Goal: Browse casually: Explore the website without a specific task or goal

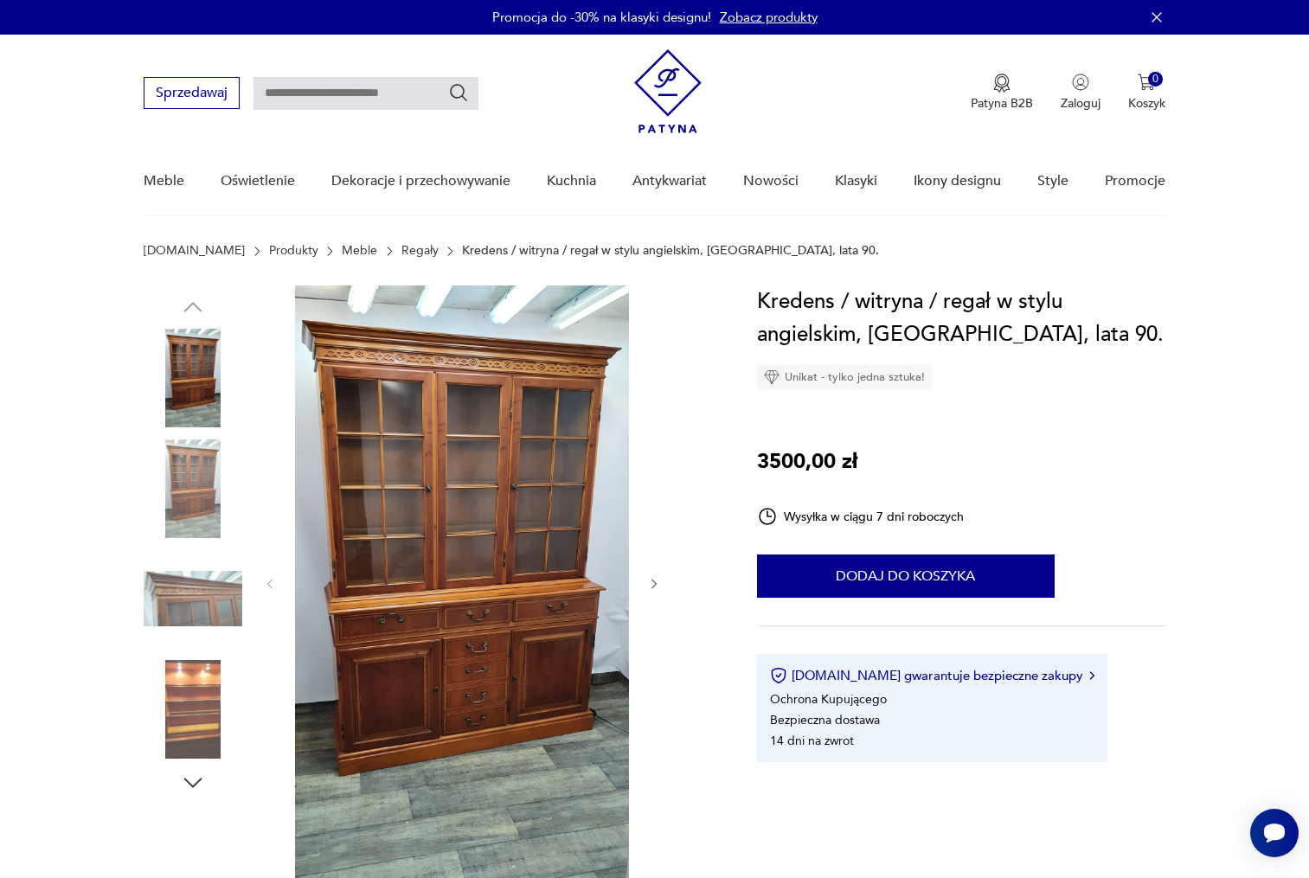
click at [186, 472] on img at bounding box center [193, 489] width 99 height 99
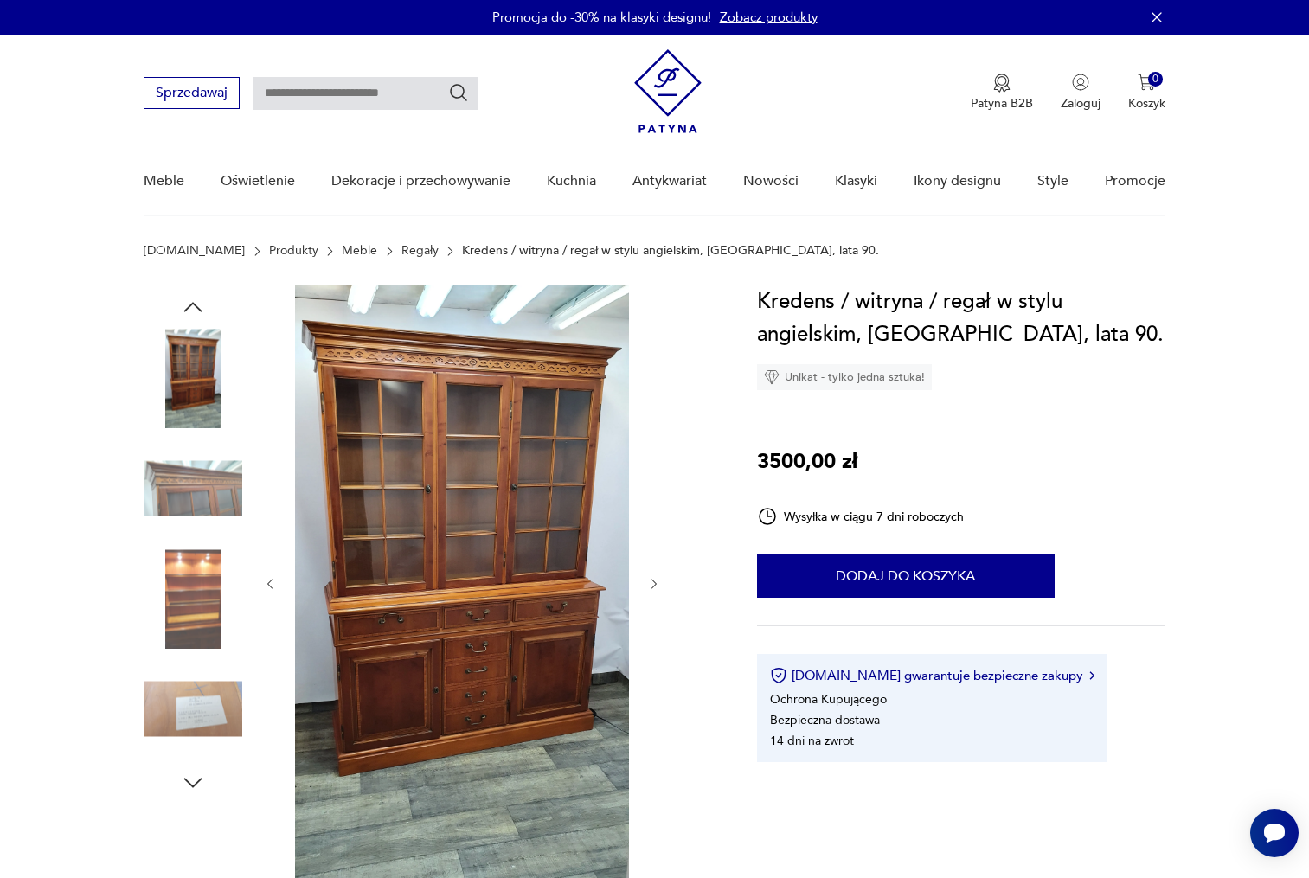
click at [188, 579] on img at bounding box center [193, 599] width 99 height 99
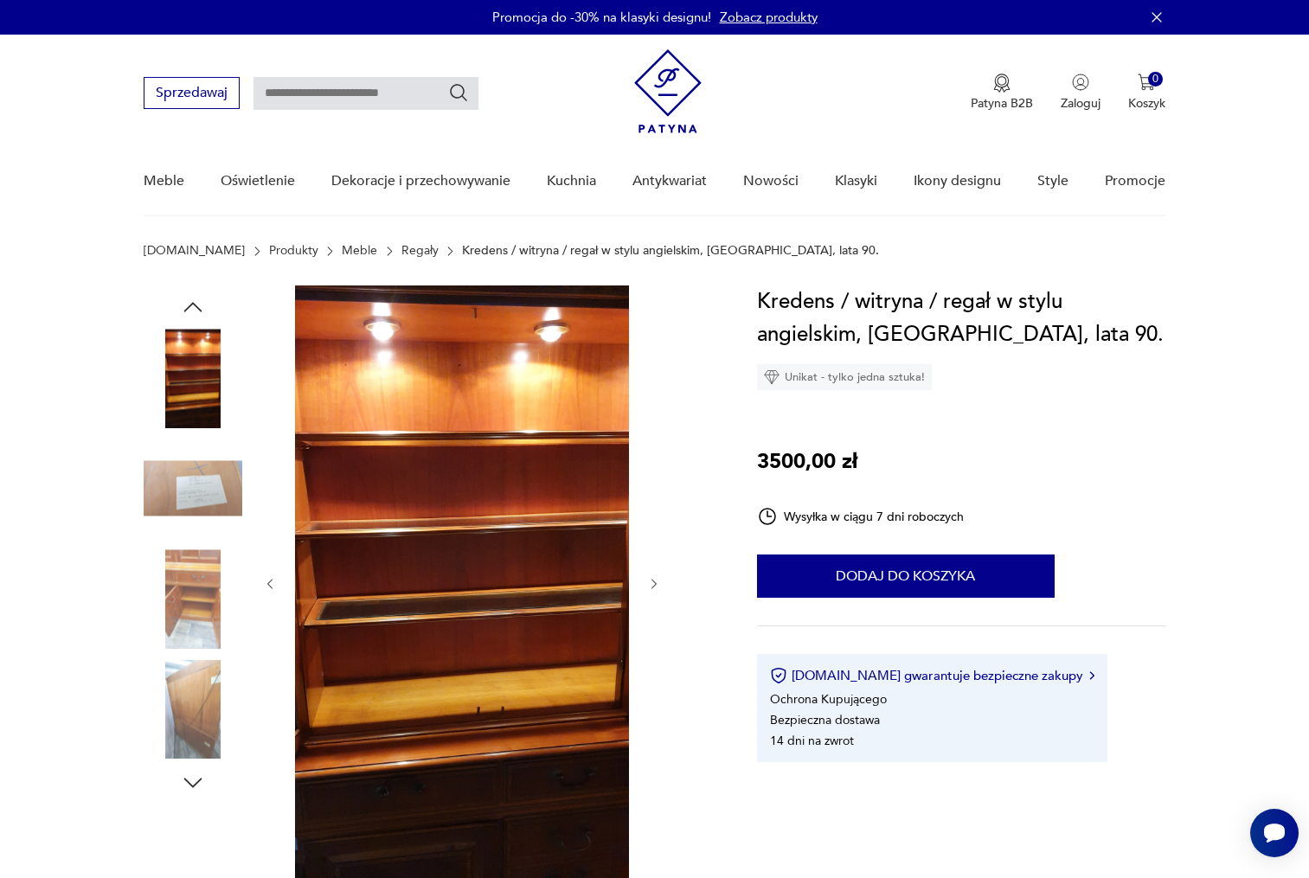
click at [185, 413] on img at bounding box center [193, 378] width 99 height 99
click at [184, 479] on img at bounding box center [193, 489] width 99 height 99
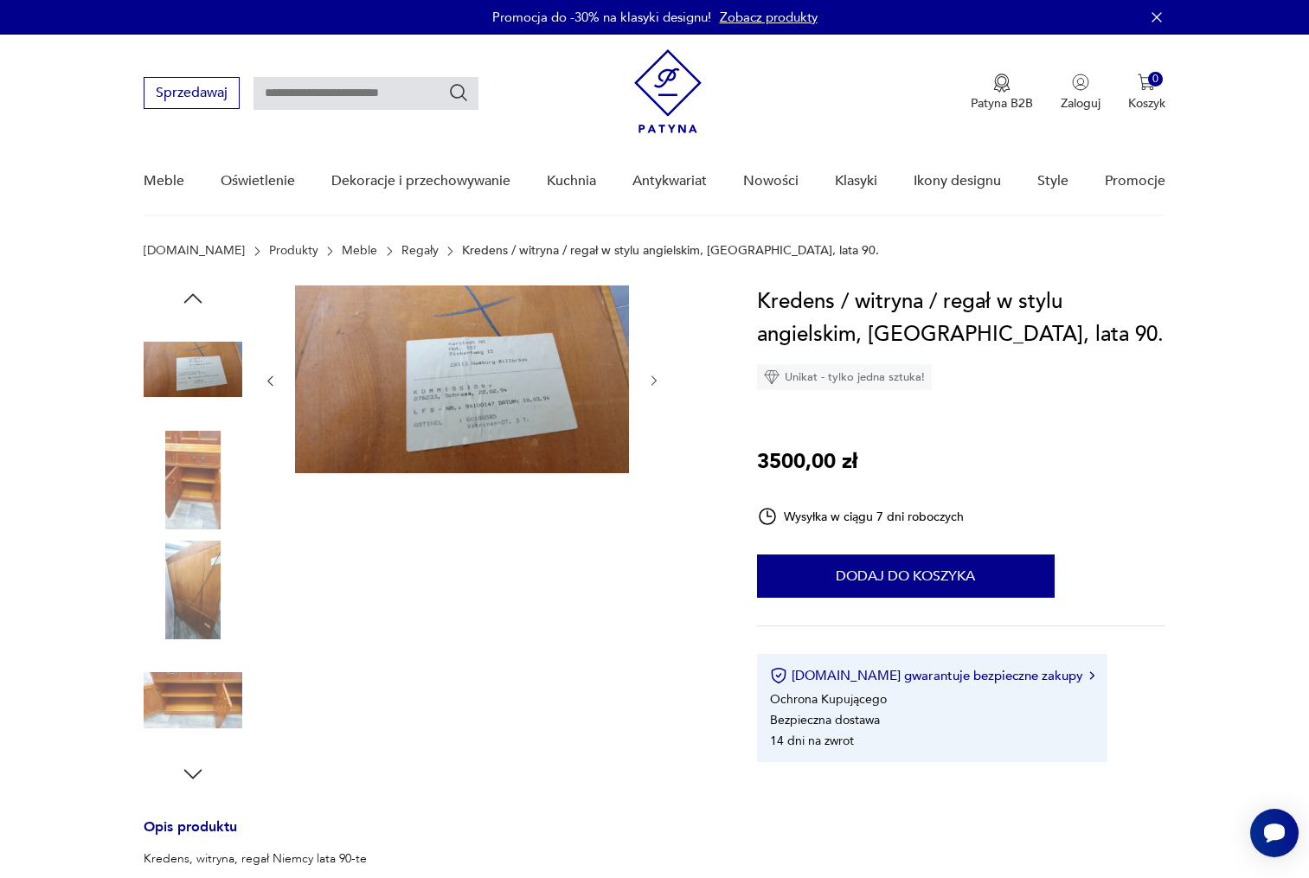
click at [183, 522] on img at bounding box center [193, 480] width 99 height 99
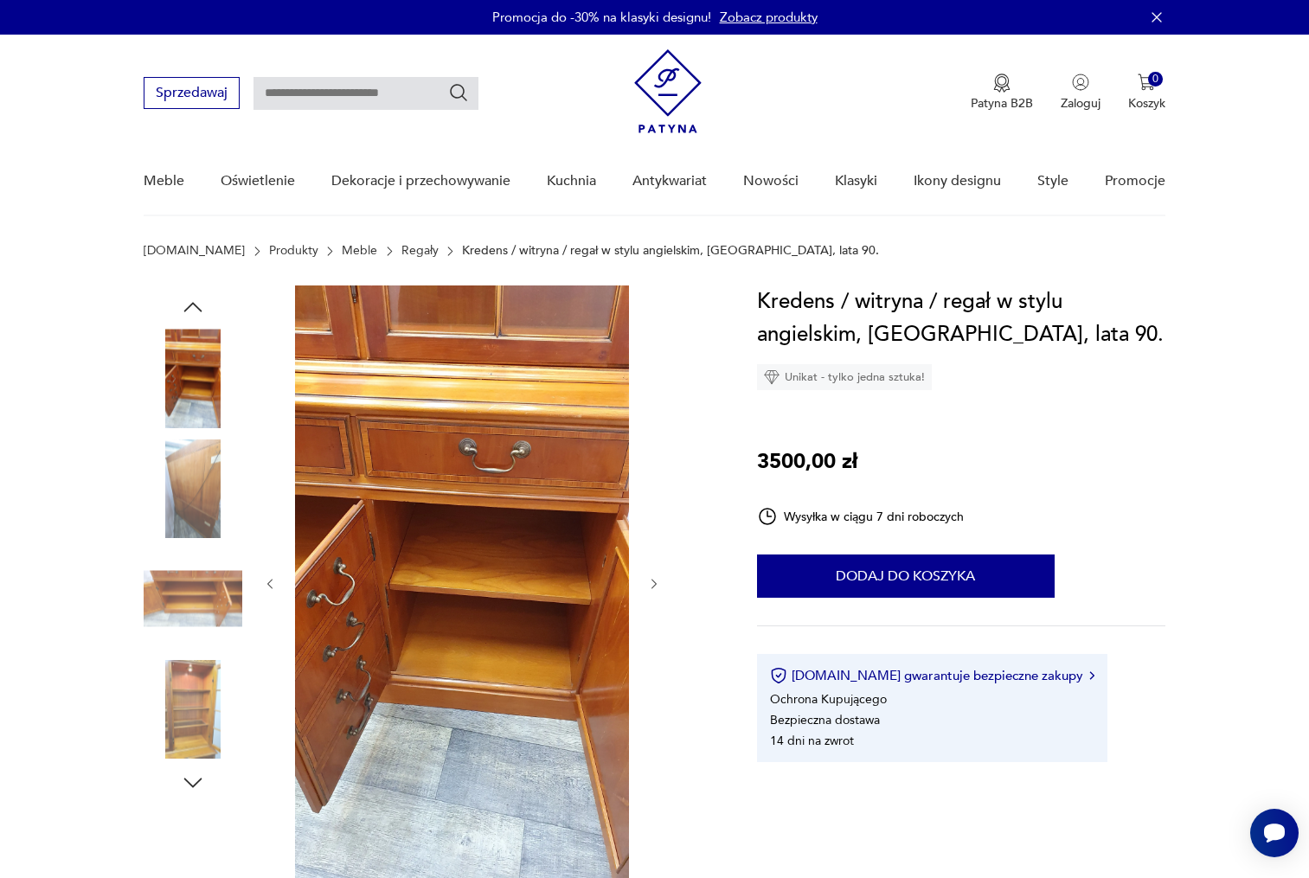
click at [190, 588] on img at bounding box center [193, 599] width 99 height 99
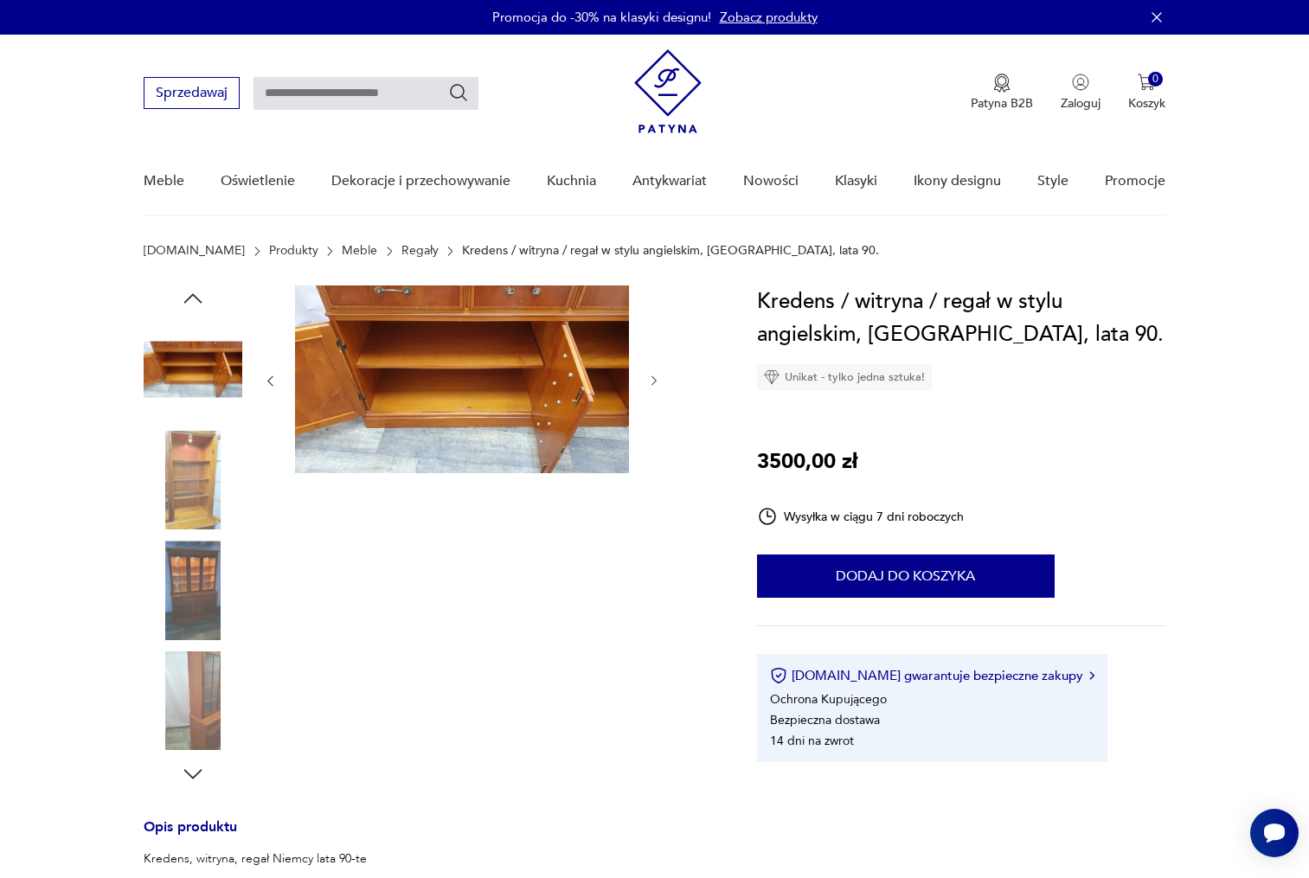
click at [198, 293] on icon "button" at bounding box center [193, 299] width 26 height 26
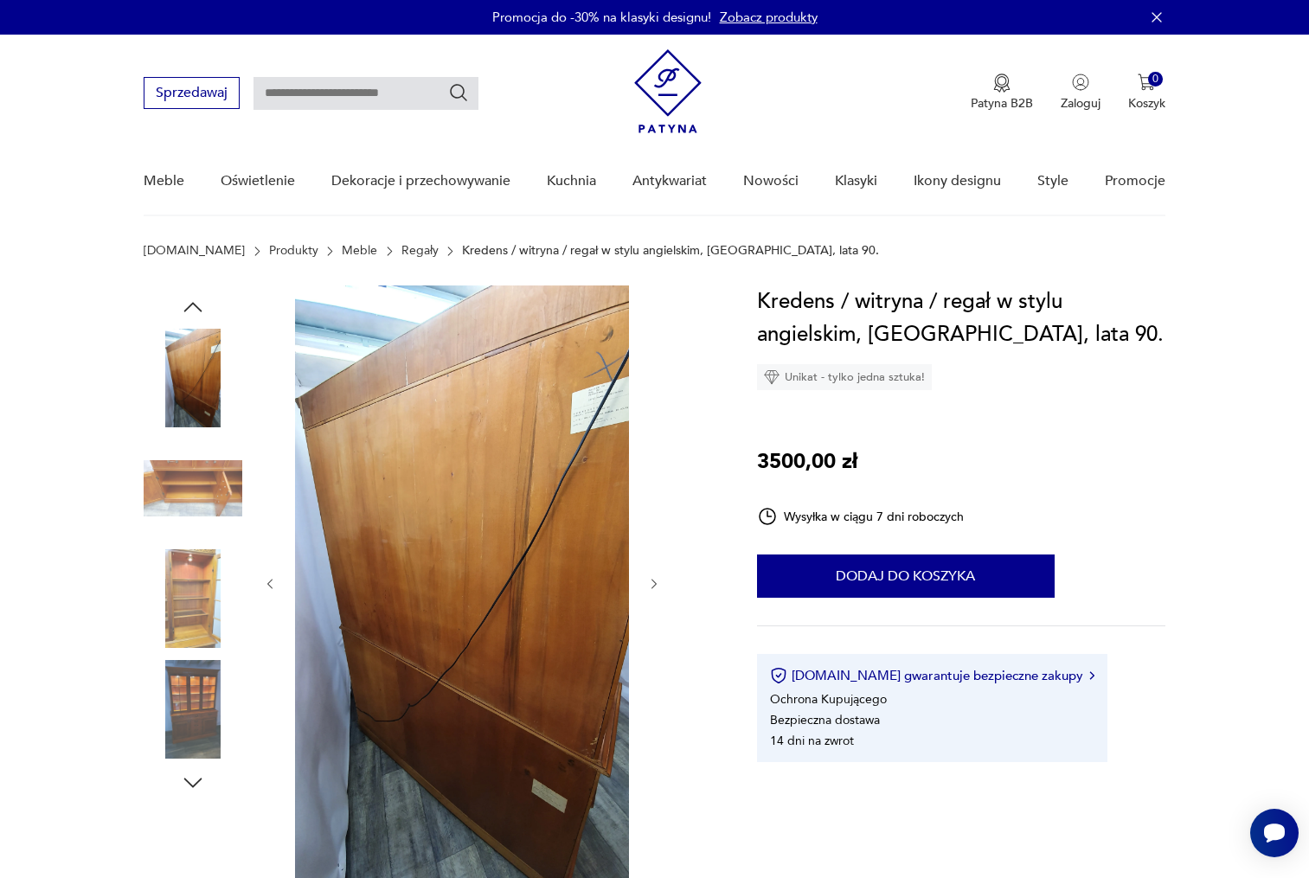
click at [198, 293] on div at bounding box center [193, 545] width 99 height 519
click at [196, 306] on icon "button" at bounding box center [193, 307] width 18 height 10
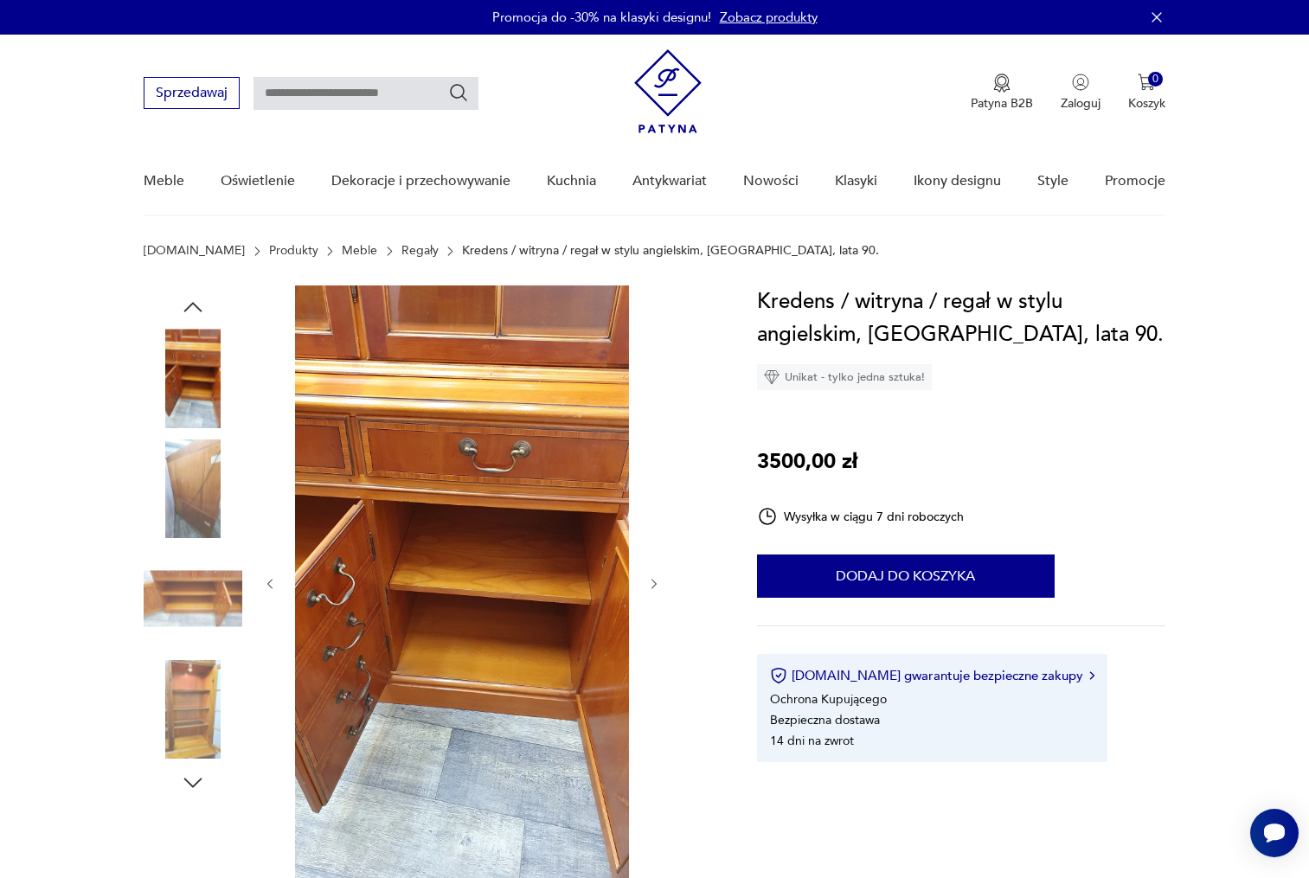
click at [195, 306] on icon "button" at bounding box center [193, 307] width 18 height 10
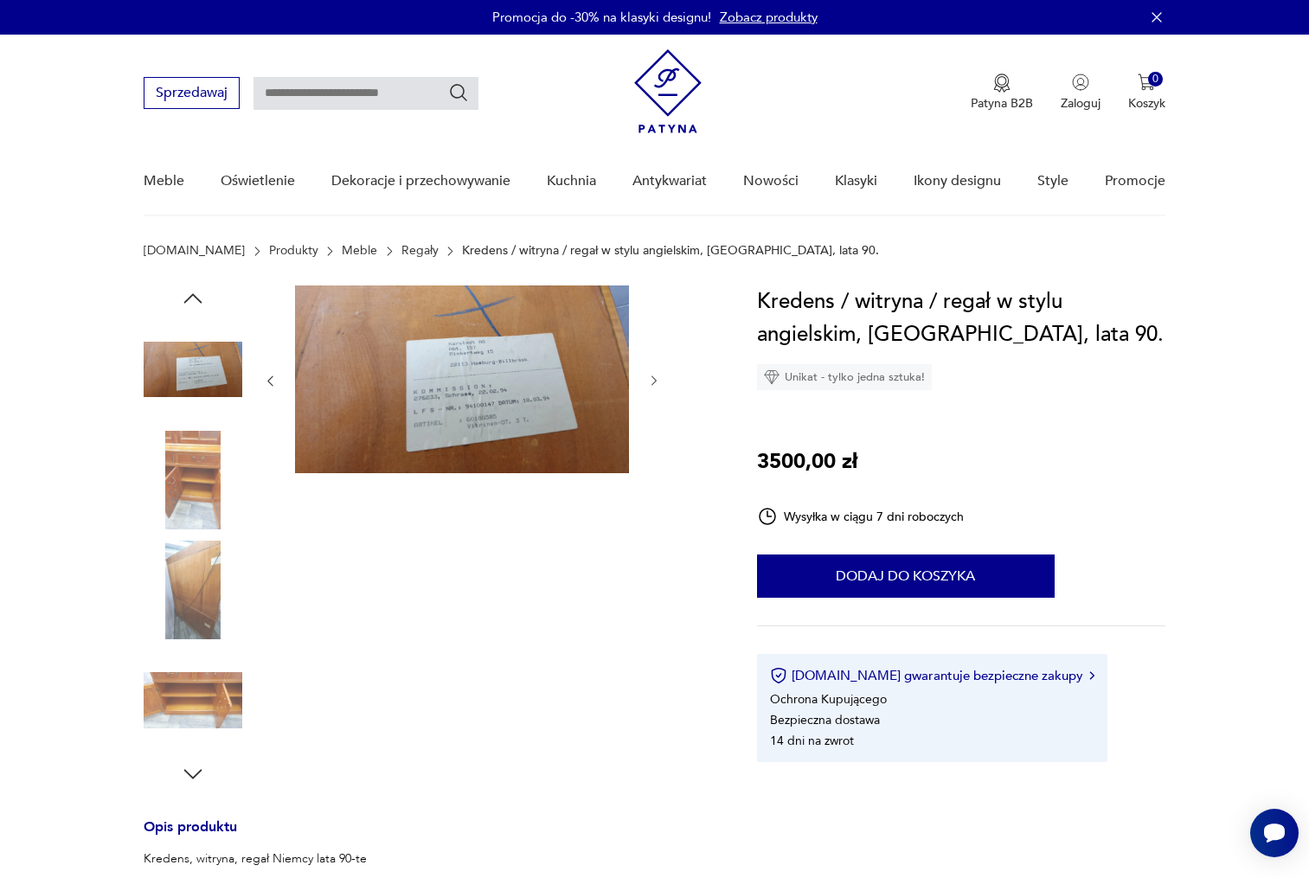
click at [195, 306] on icon "button" at bounding box center [193, 299] width 26 height 26
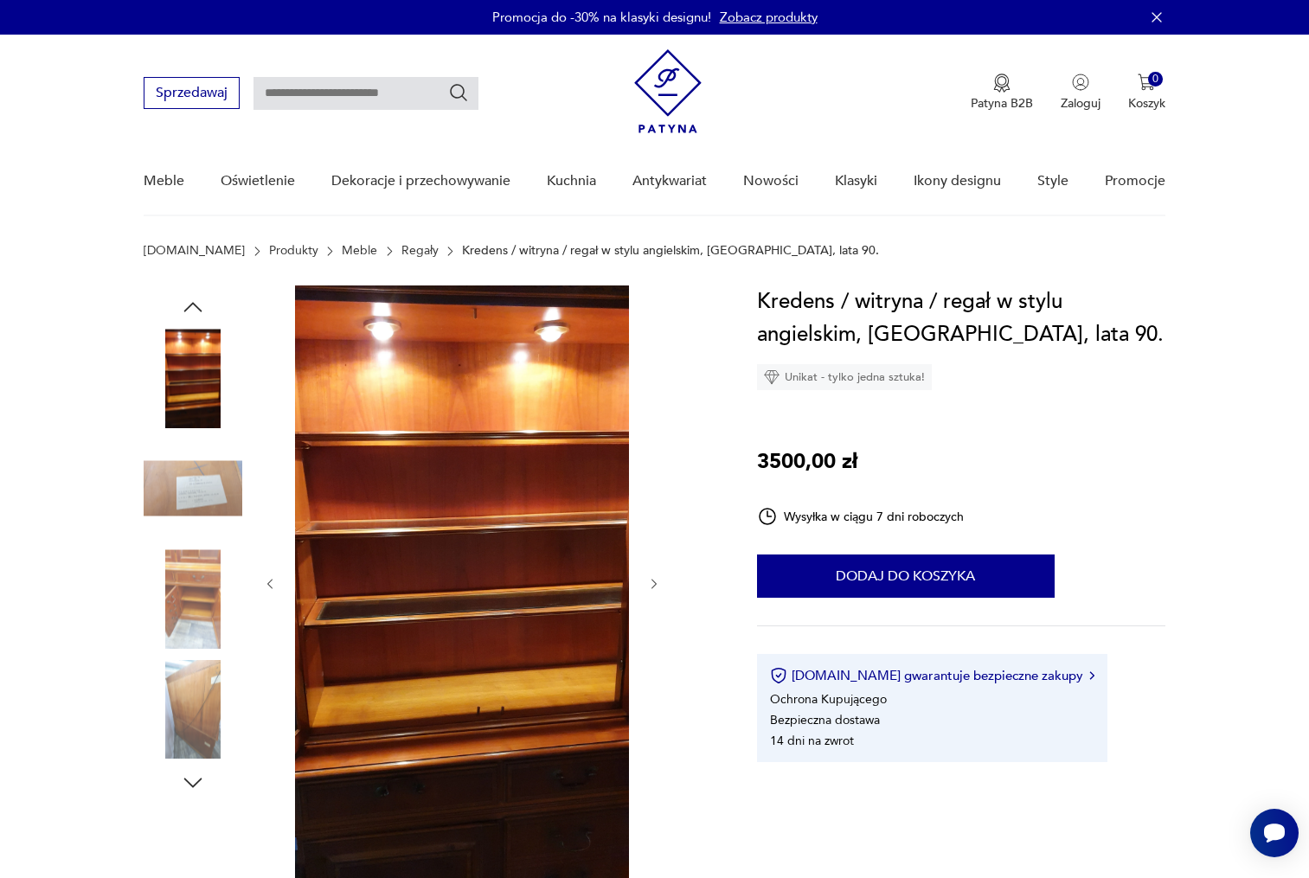
click at [195, 306] on icon "button" at bounding box center [193, 307] width 18 height 10
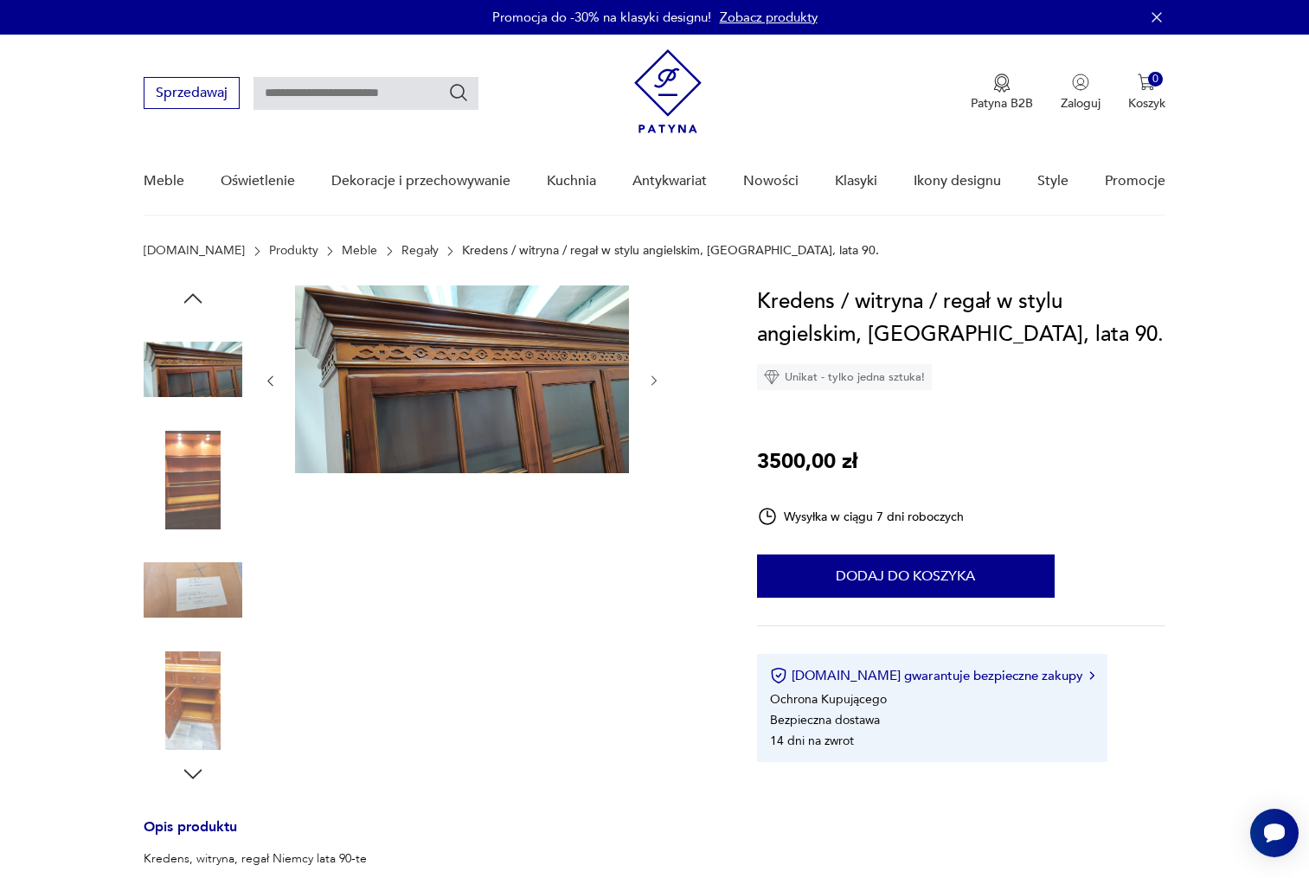
click at [195, 306] on icon "button" at bounding box center [193, 299] width 26 height 26
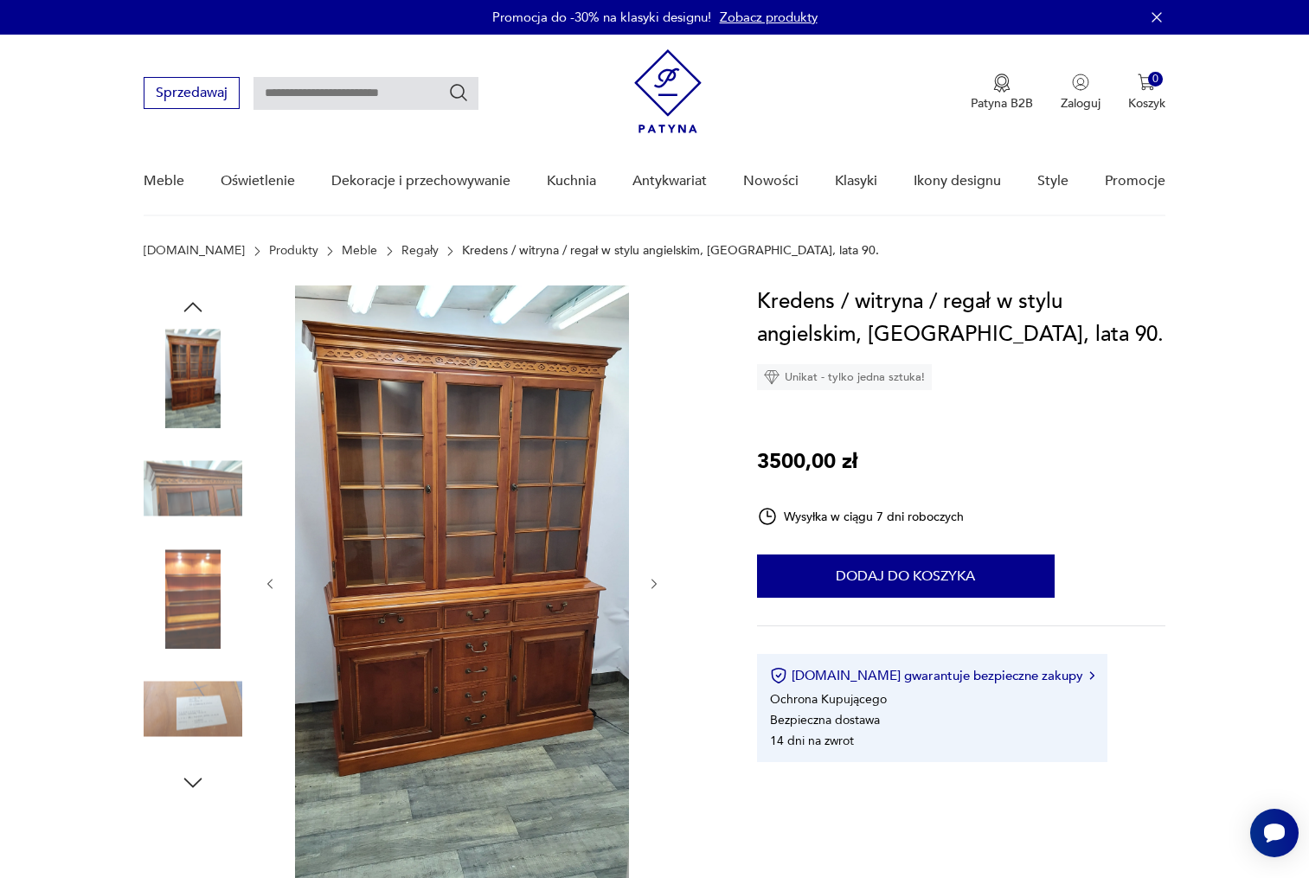
click at [184, 363] on img at bounding box center [193, 378] width 99 height 99
click at [386, 465] on img at bounding box center [462, 583] width 334 height 594
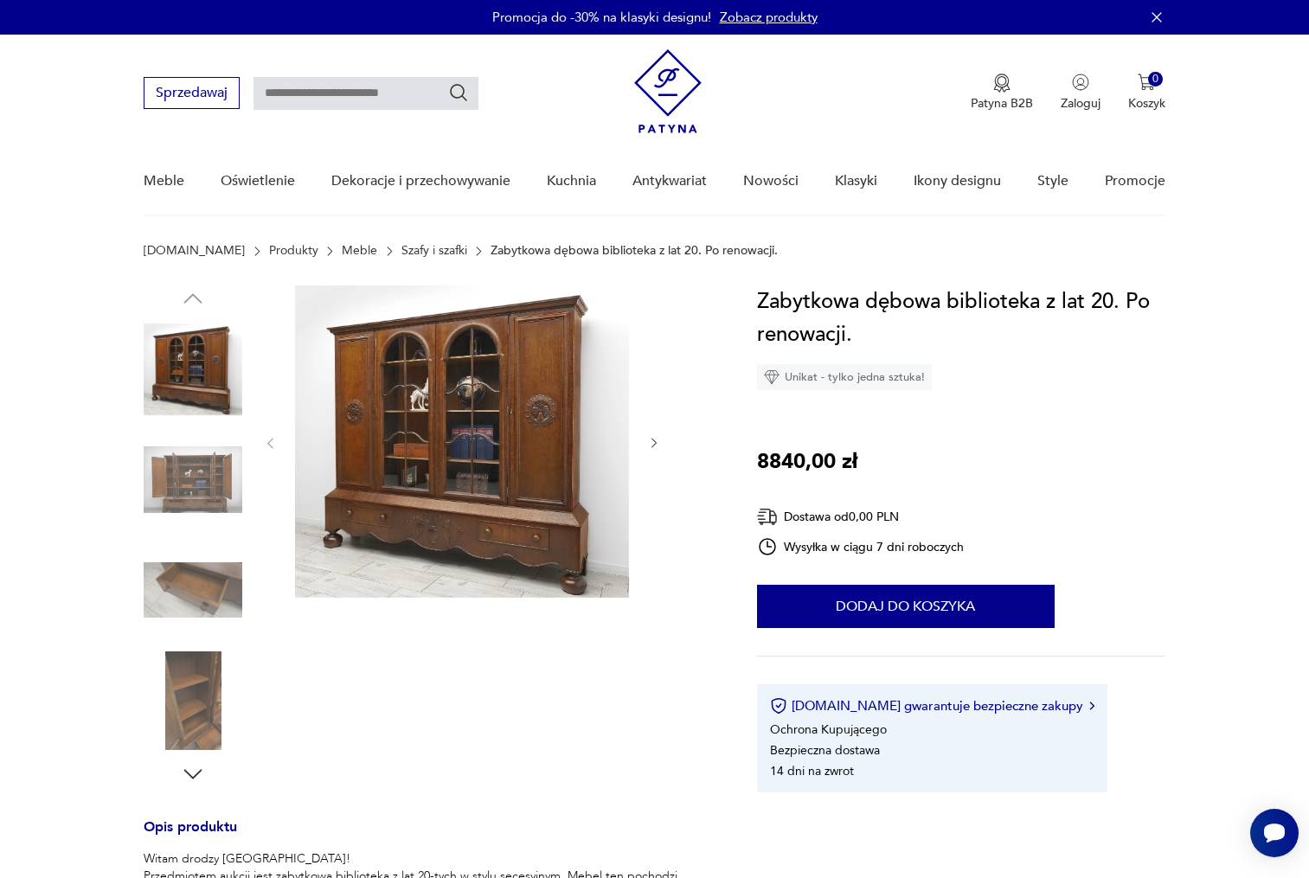
click at [498, 539] on img at bounding box center [462, 442] width 334 height 312
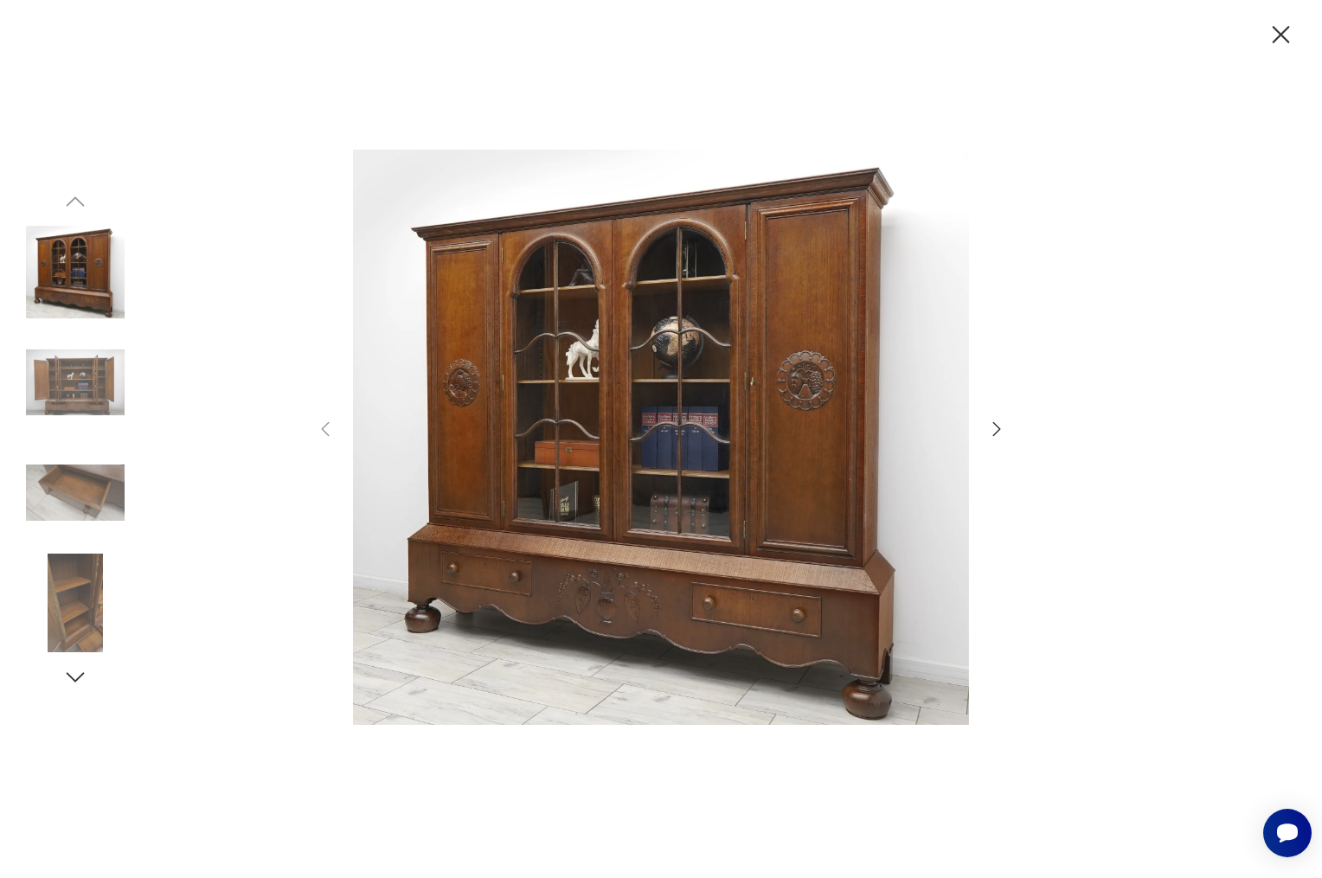
click at [514, 524] on img at bounding box center [661, 438] width 616 height 703
click at [63, 360] on img at bounding box center [75, 382] width 99 height 99
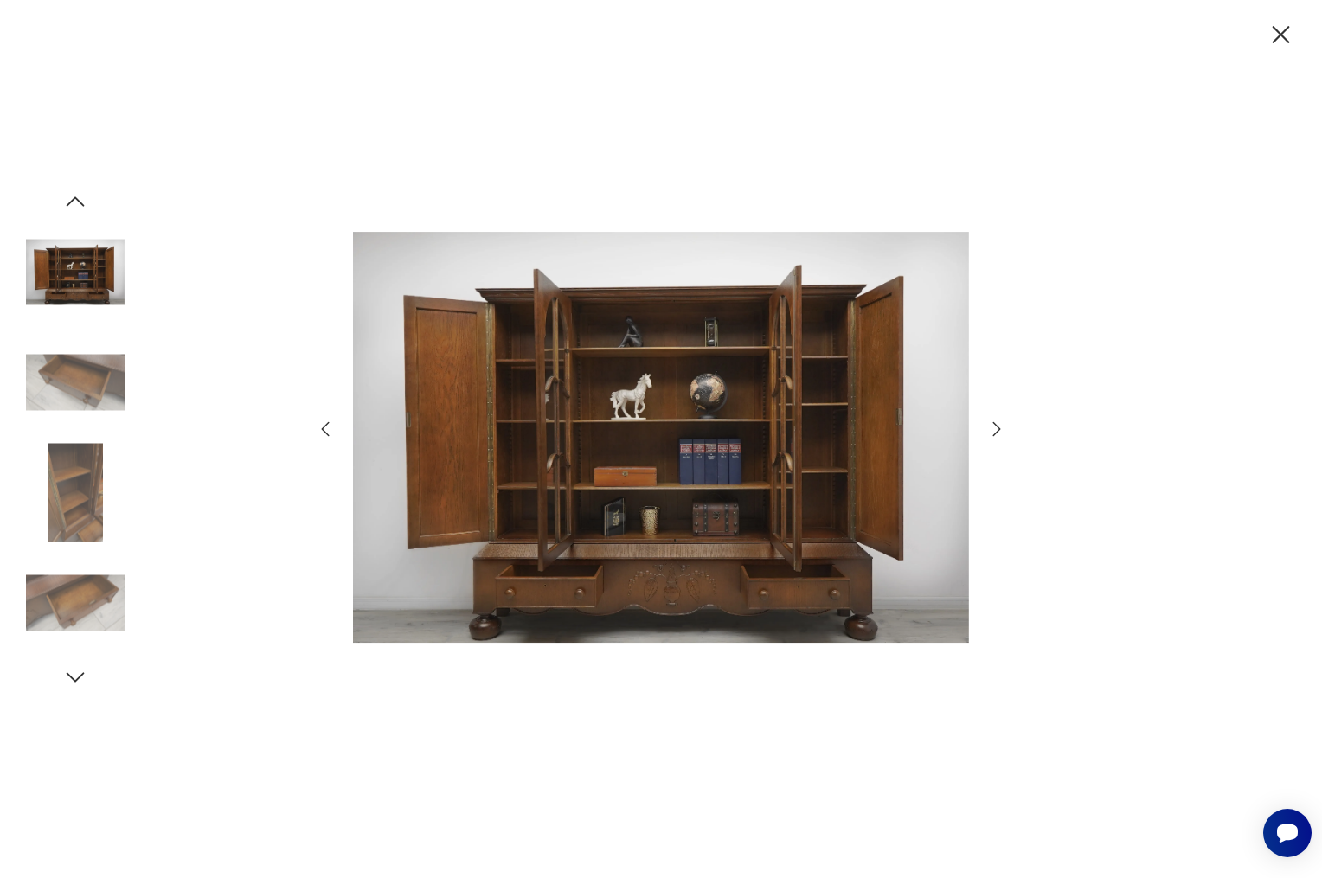
click at [600, 400] on img at bounding box center [661, 438] width 616 height 703
click at [1291, 29] on icon "button" at bounding box center [1281, 35] width 30 height 30
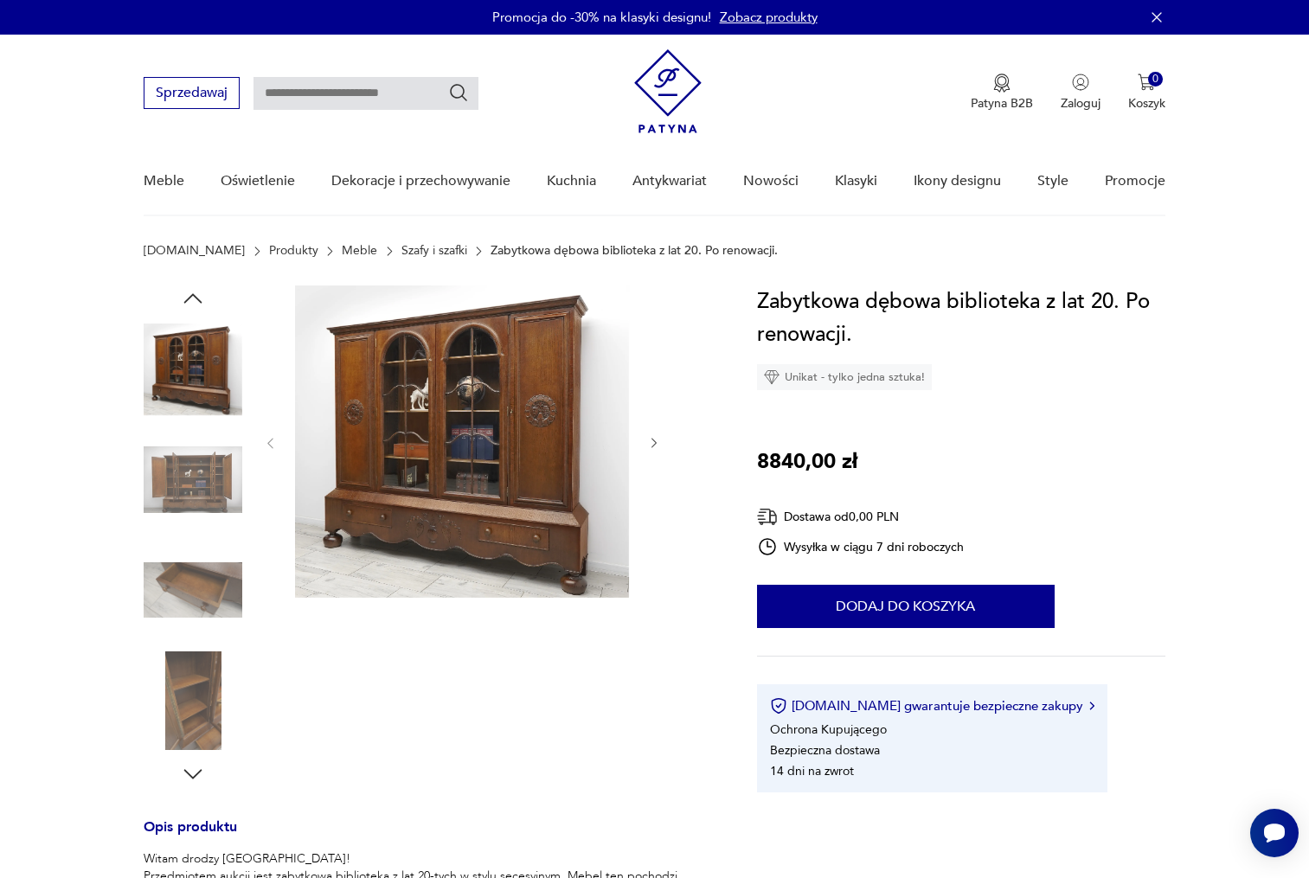
click at [178, 675] on img at bounding box center [193, 701] width 99 height 99
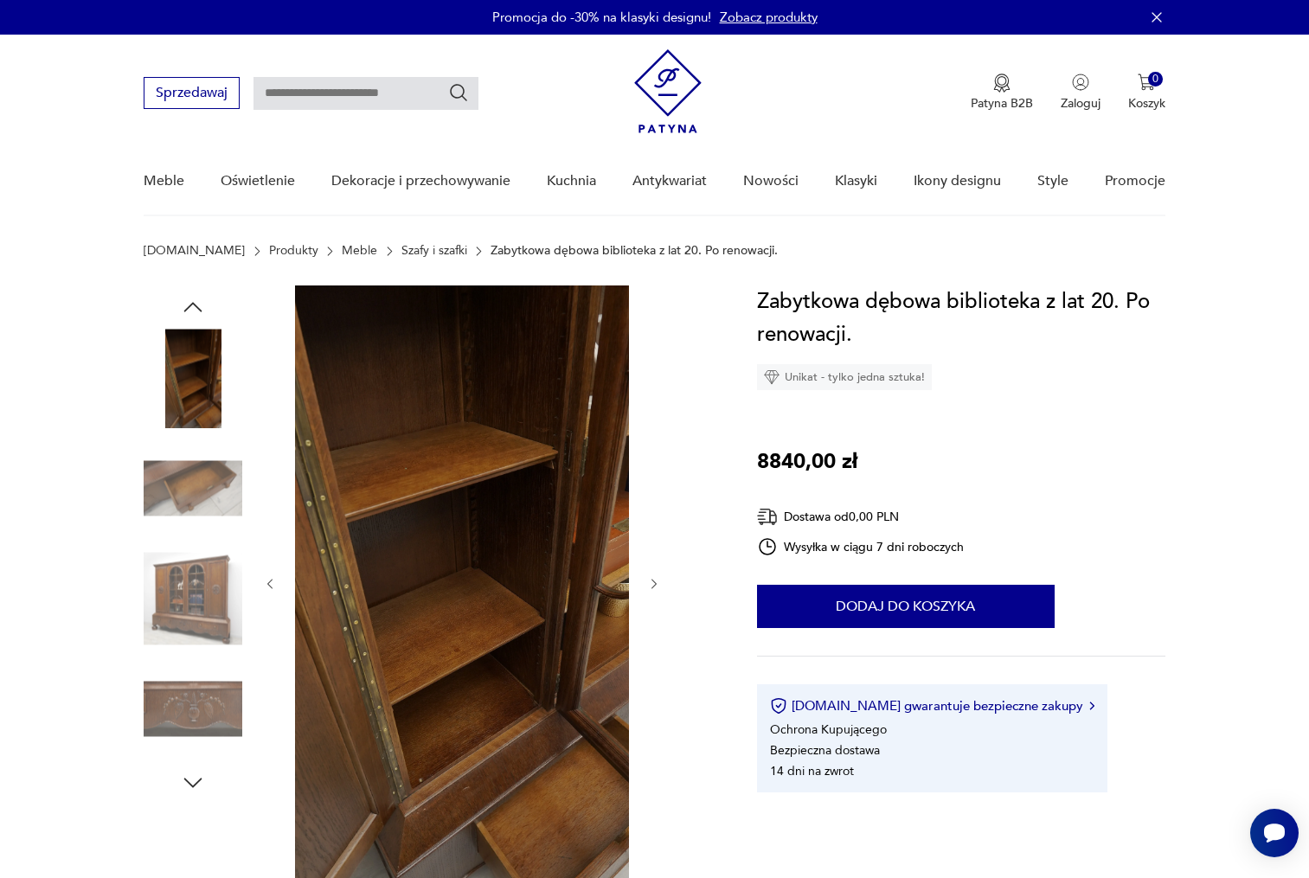
click at [186, 785] on icon "button" at bounding box center [193, 783] width 26 height 26
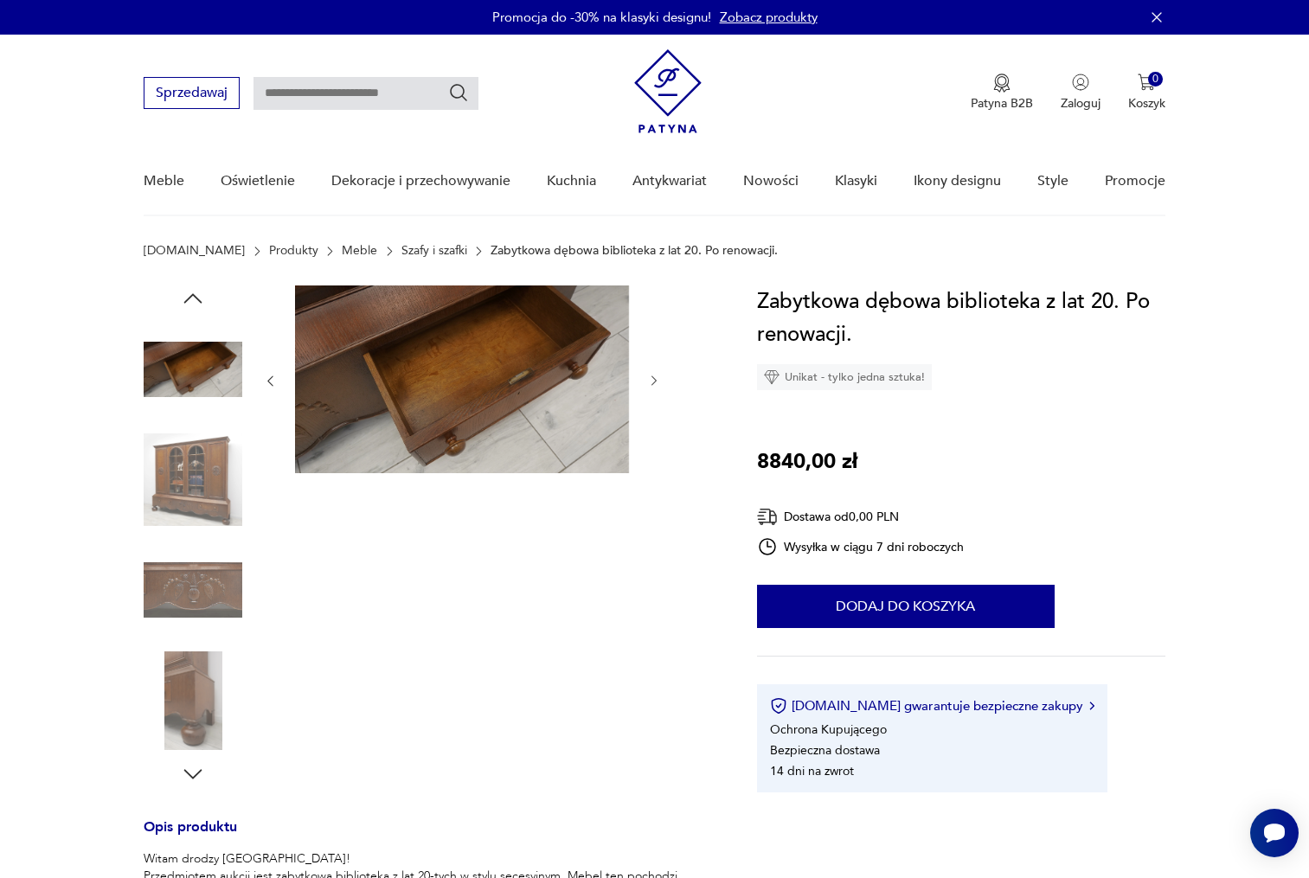
click at [522, 443] on img at bounding box center [462, 380] width 334 height 188
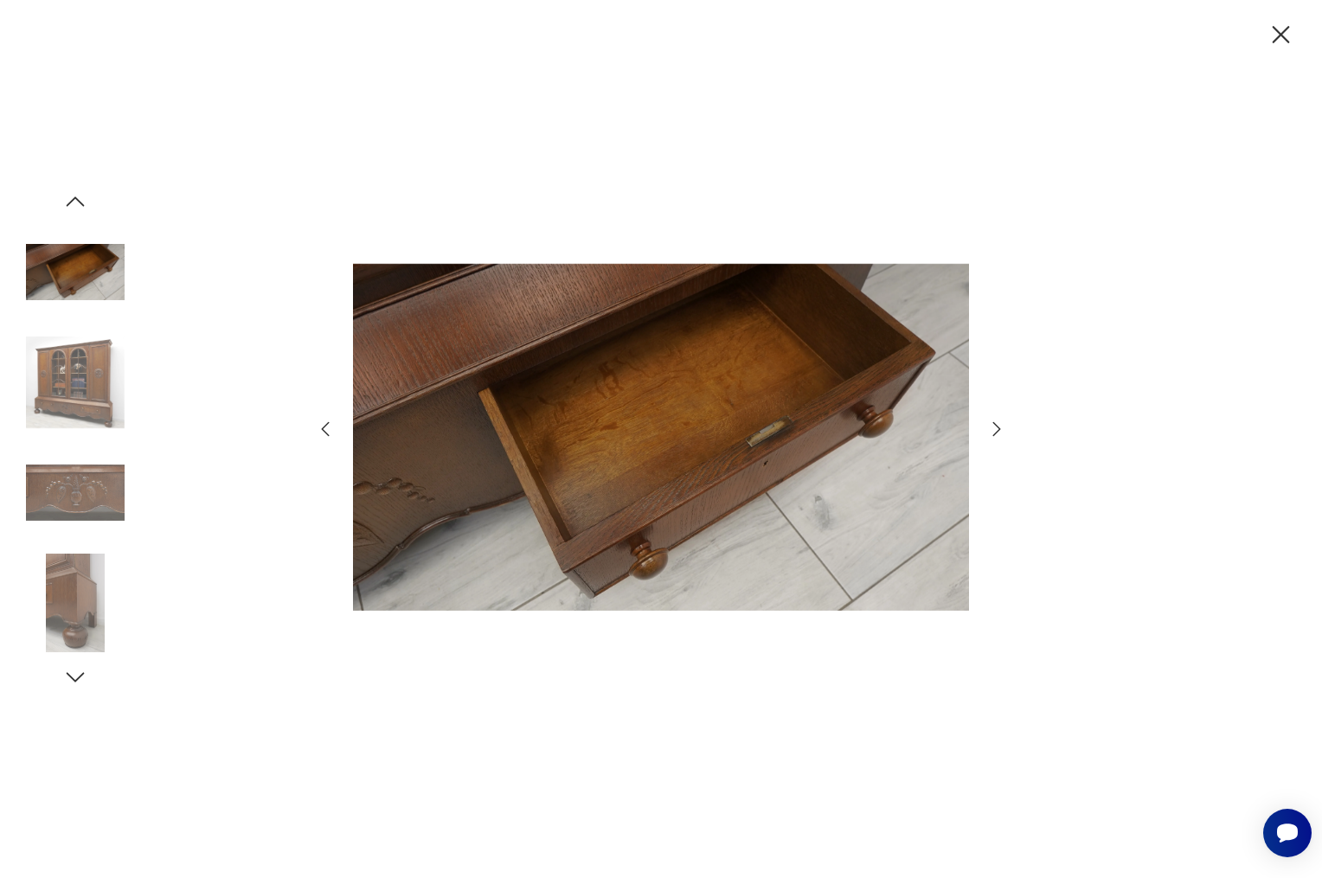
click at [822, 453] on img at bounding box center [661, 438] width 616 height 703
click at [52, 299] on img at bounding box center [75, 272] width 99 height 99
click at [71, 363] on img at bounding box center [75, 382] width 99 height 99
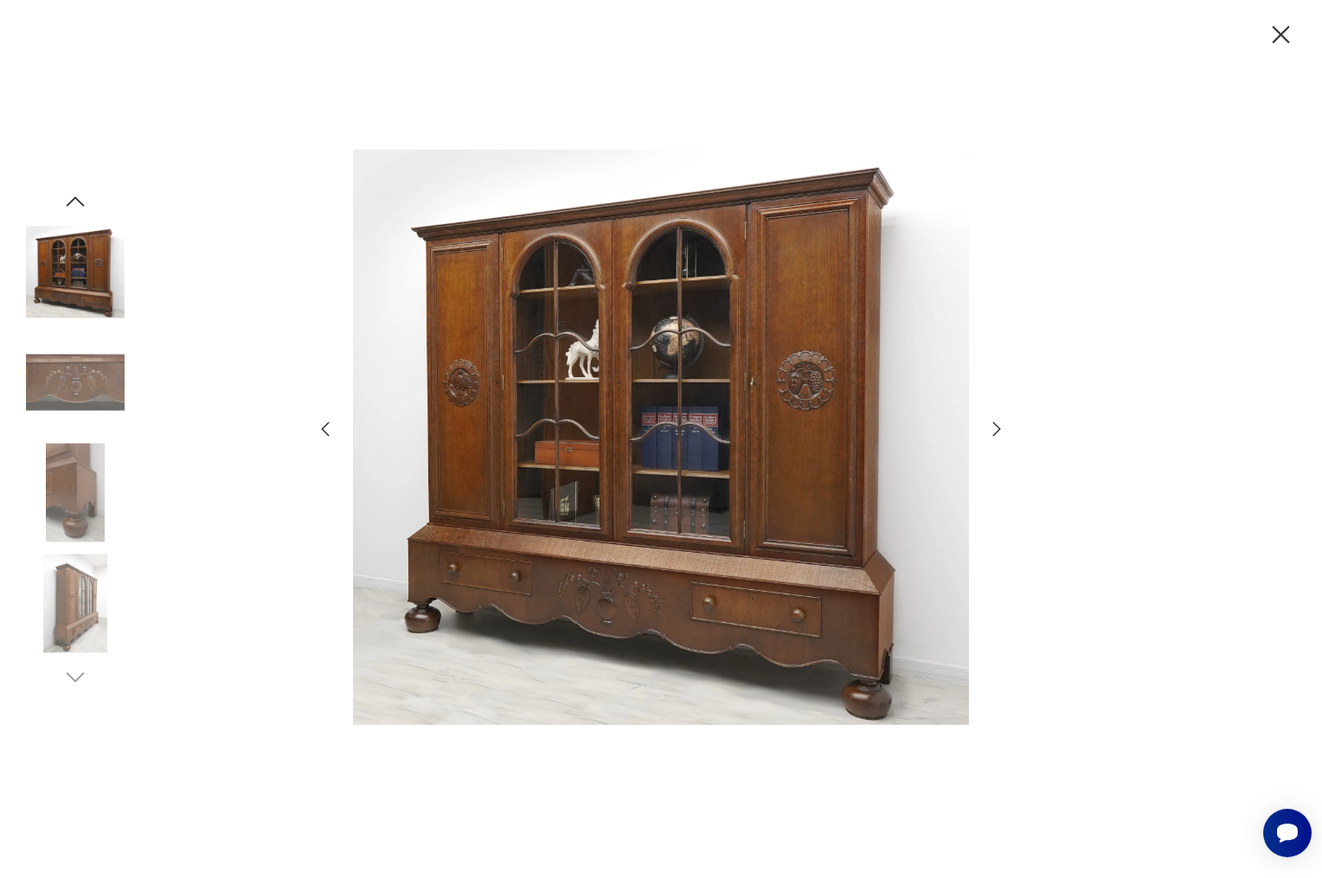
click at [1279, 44] on icon "button" at bounding box center [1281, 35] width 30 height 30
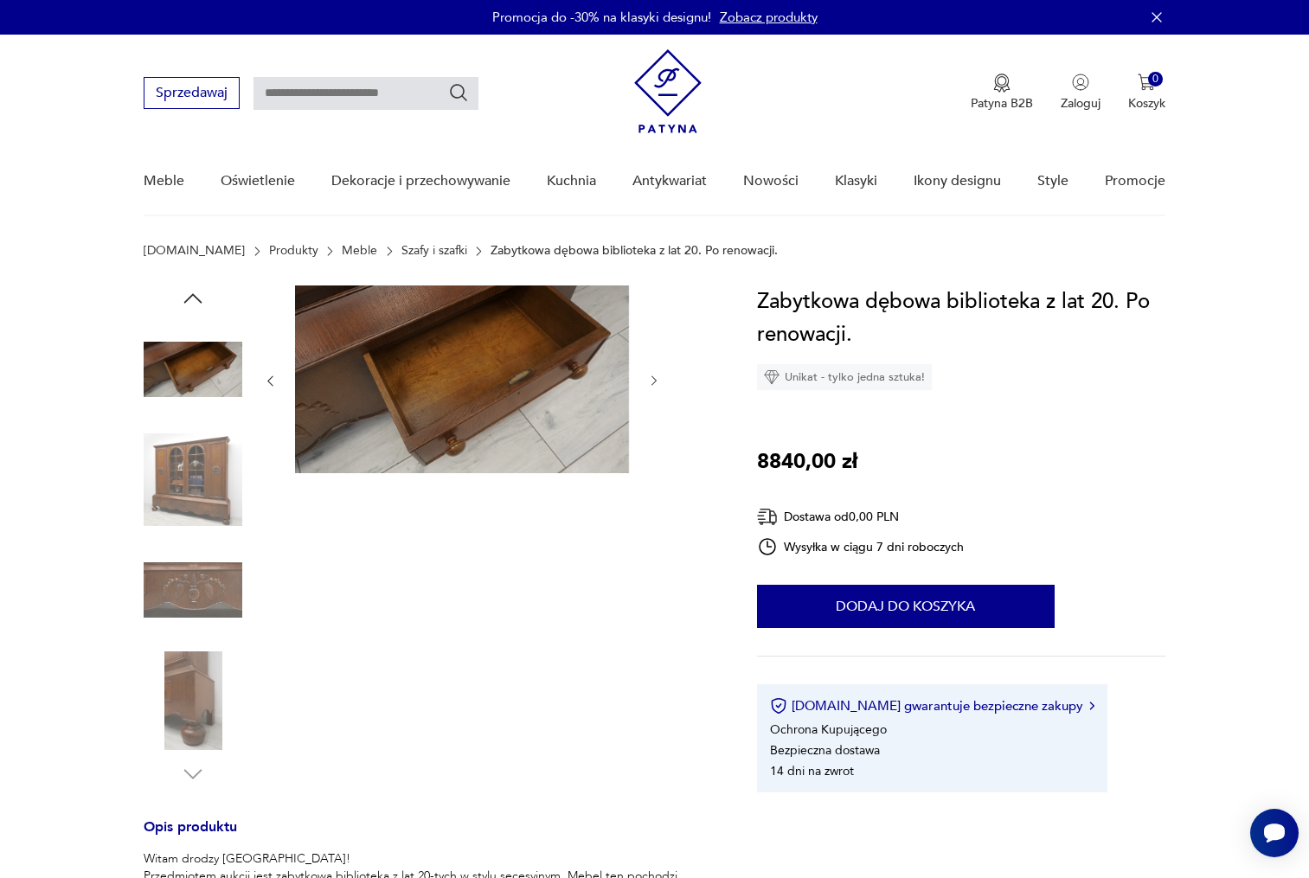
click at [342, 694] on div at bounding box center [462, 537] width 398 height 502
click at [200, 462] on img at bounding box center [193, 480] width 99 height 99
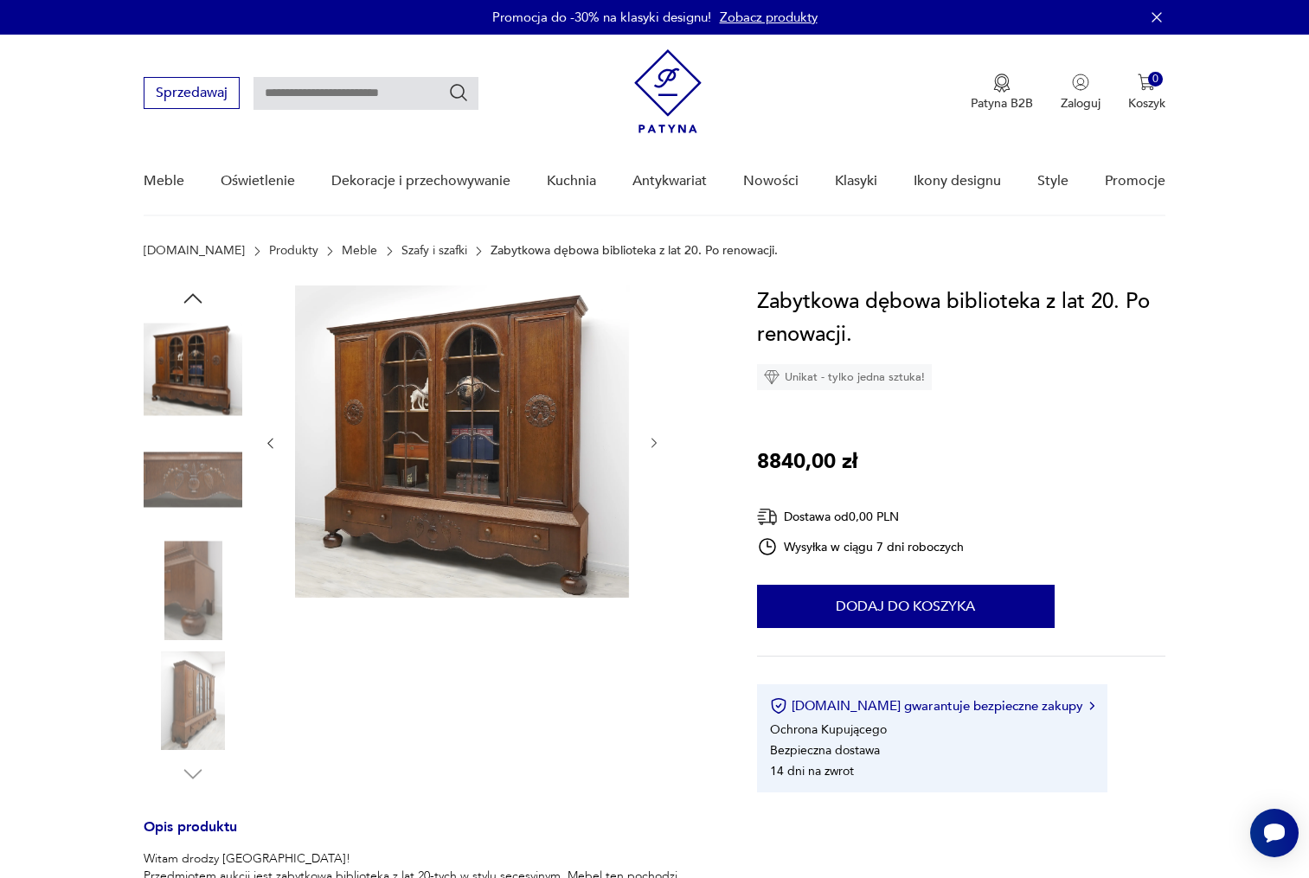
click at [430, 420] on img at bounding box center [462, 442] width 334 height 312
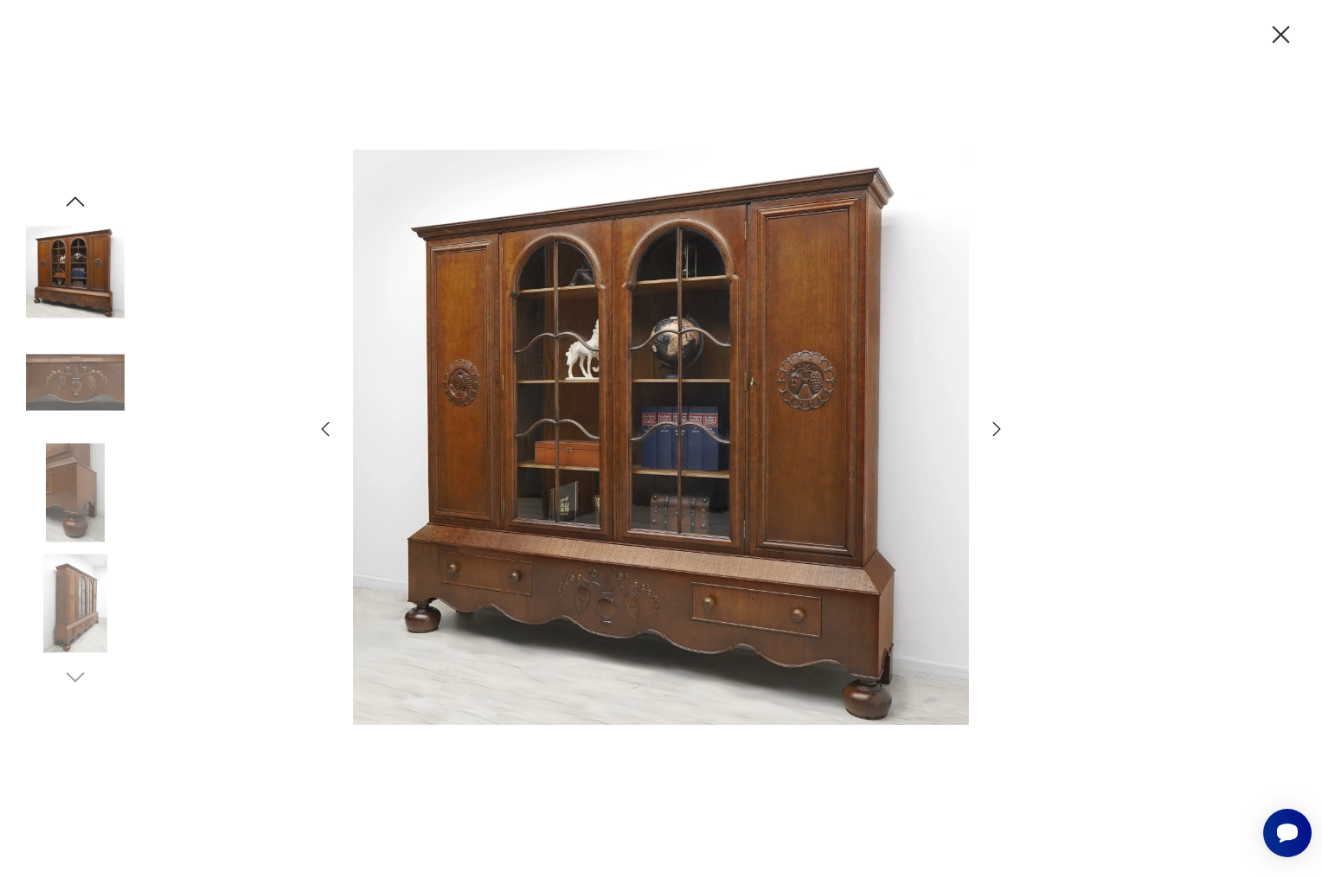
click at [518, 416] on img at bounding box center [661, 438] width 616 height 703
